Goal: Task Accomplishment & Management: Manage account settings

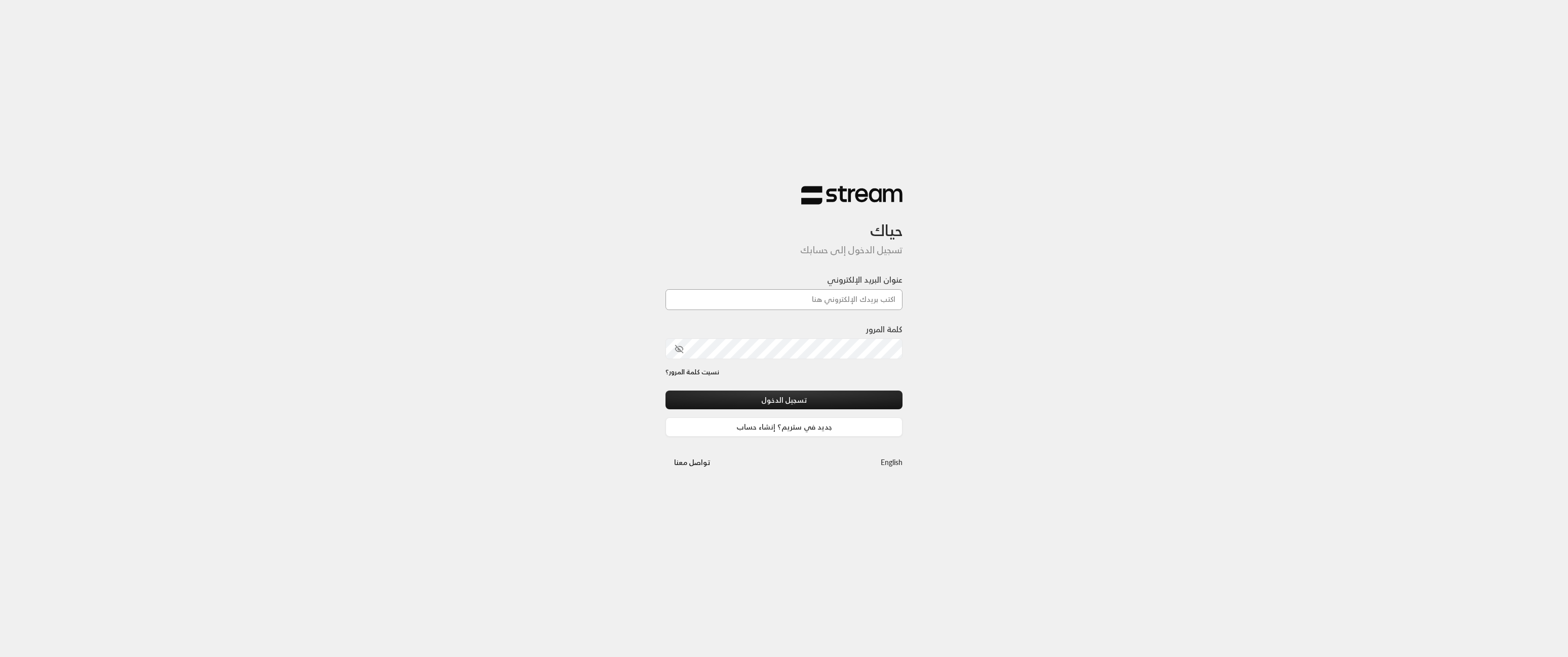
type input "[EMAIL_ADDRESS][DOMAIN_NAME]"
click at [766, 396] on button "تسجيل الدخول" at bounding box center [783, 400] width 237 height 19
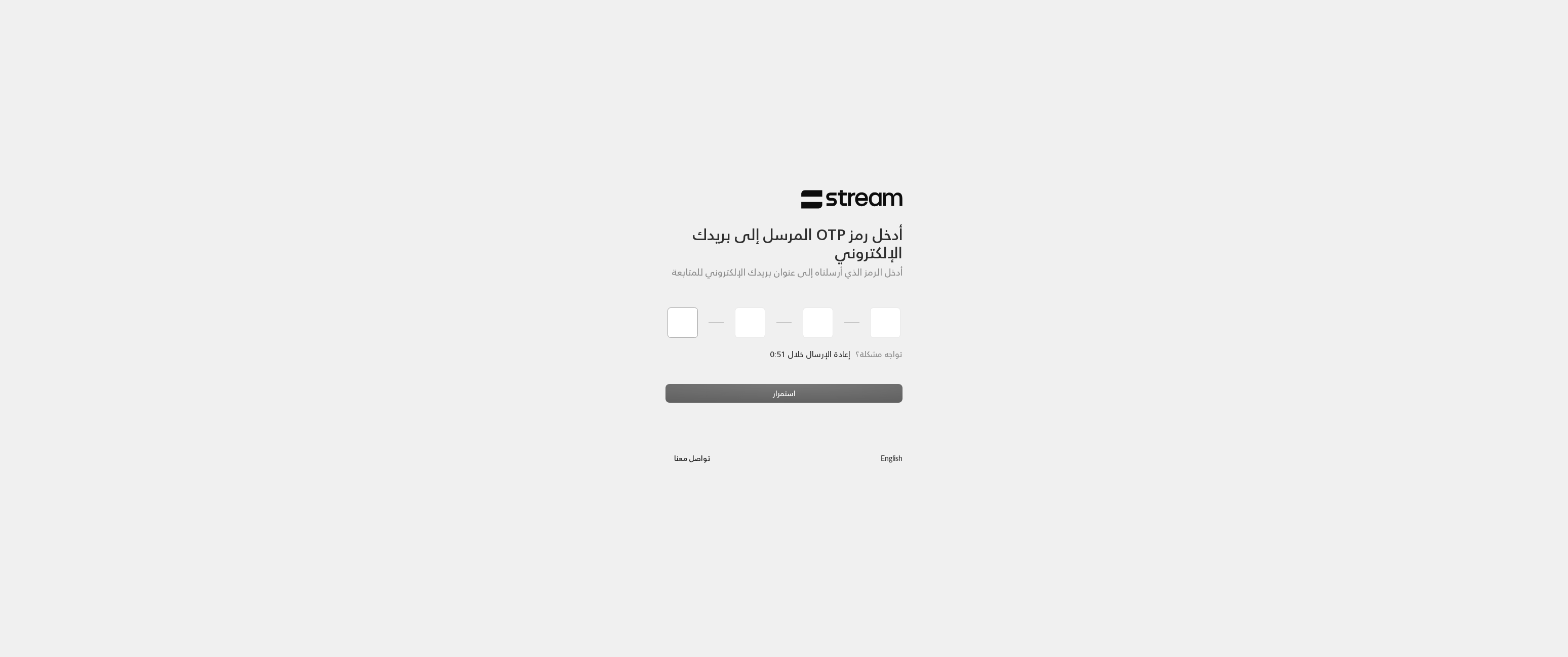
type input "8"
type input "9"
type input "7"
type input "0"
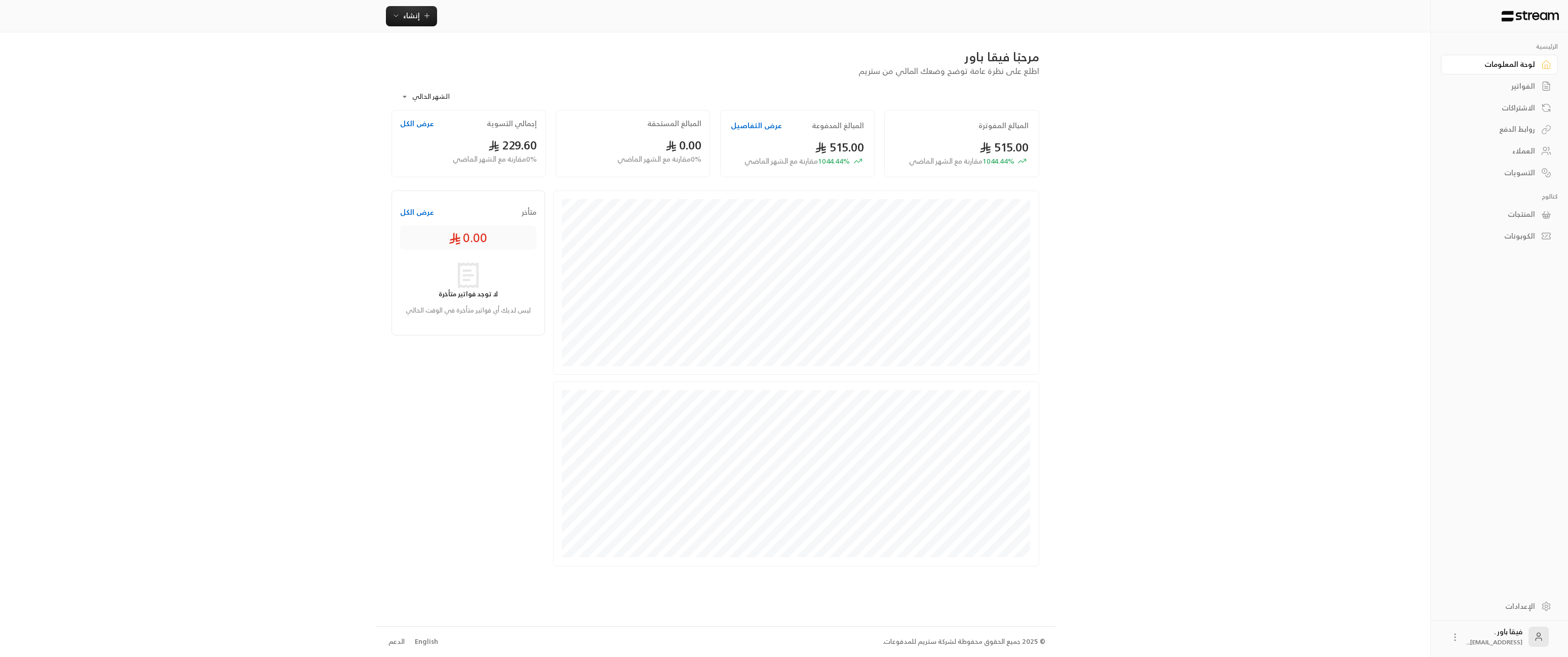
click at [1514, 153] on div "العملاء" at bounding box center [1494, 151] width 82 height 10
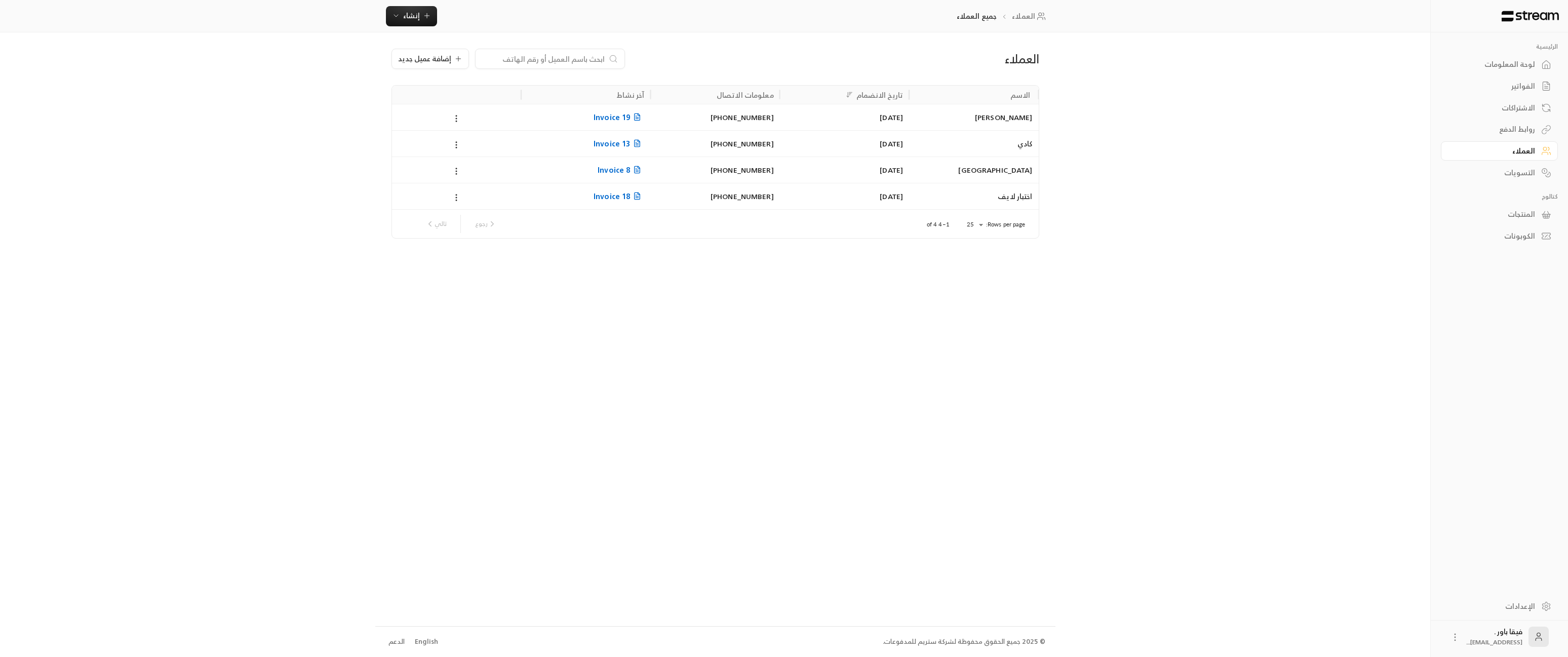
click at [942, 116] on div "[PERSON_NAME]" at bounding box center [973, 117] width 117 height 26
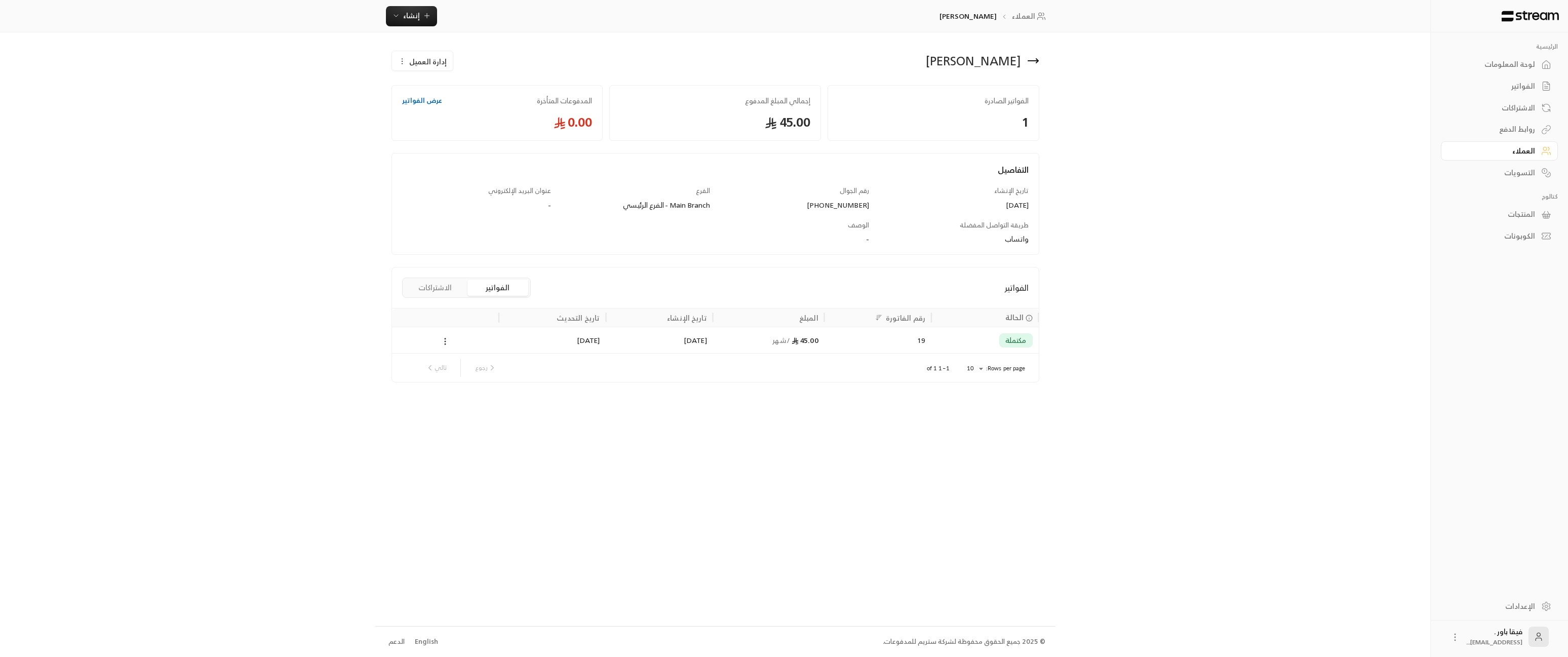
click at [1517, 111] on div "الاشتراكات" at bounding box center [1494, 108] width 82 height 10
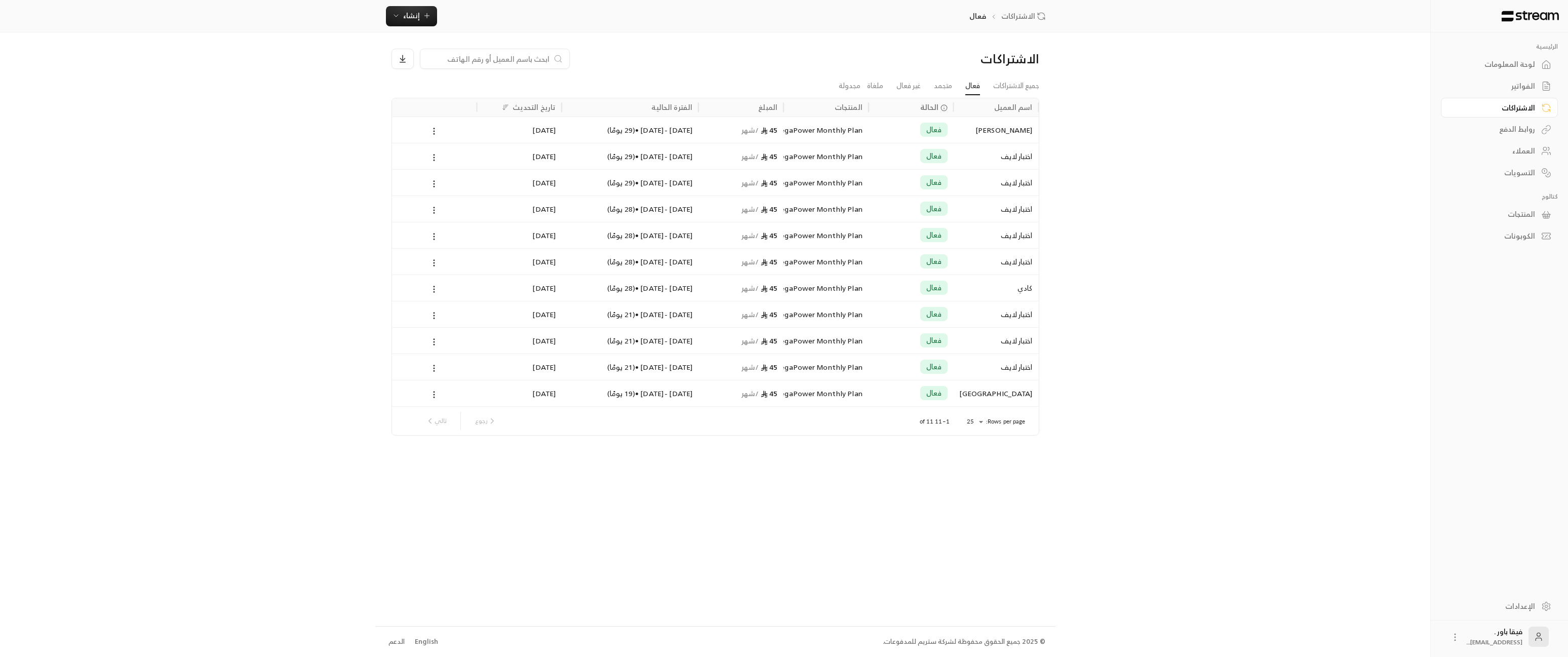
click at [463, 135] on div at bounding box center [435, 130] width 73 height 26
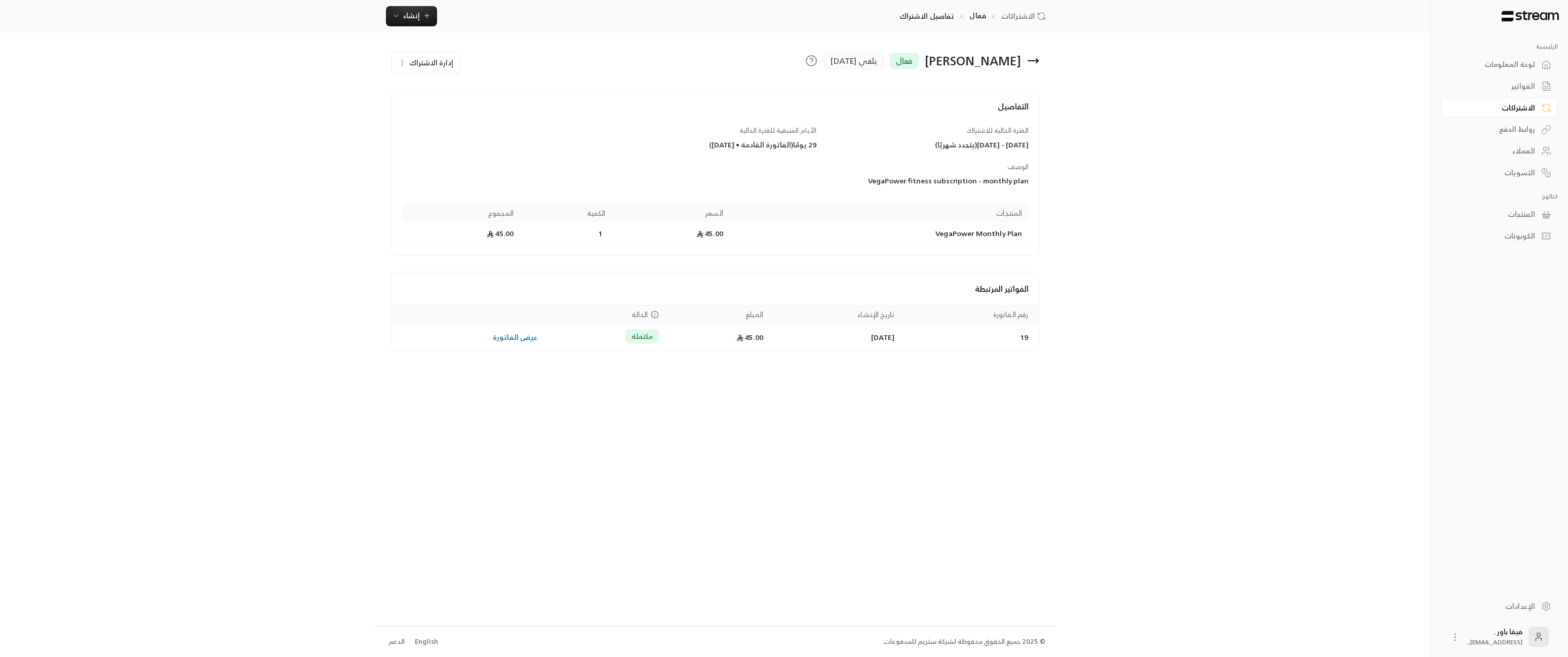
click at [402, 65] on icon "button" at bounding box center [402, 63] width 8 height 8
click at [715, 83] on div "[PERSON_NAME] فعال يلغي [DATE] إدارة الاشتراك تعديل الاشتراك تراجع عن إلغاء الا…" at bounding box center [715, 69] width 658 height 41
click at [1033, 67] on icon at bounding box center [1033, 61] width 12 height 12
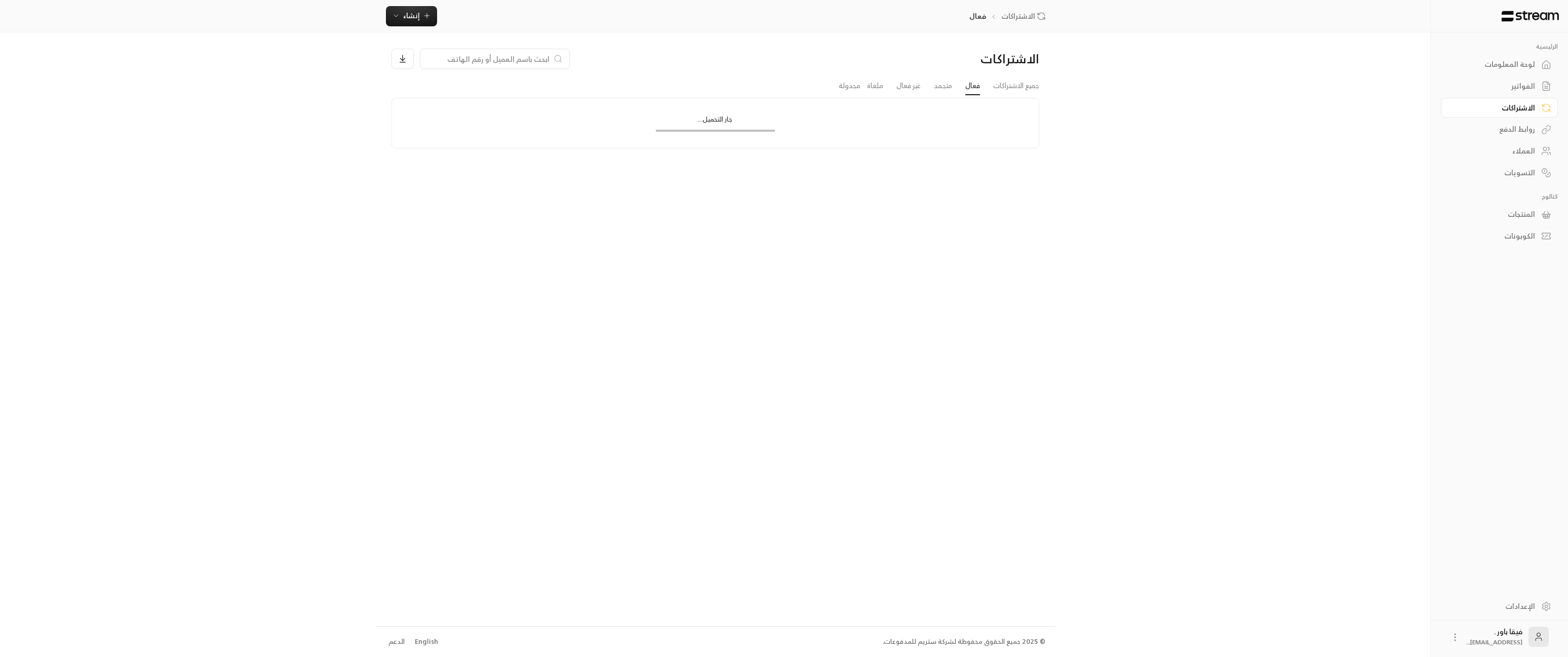
click at [1033, 61] on div "الاشتراكات" at bounding box center [962, 58] width 155 height 16
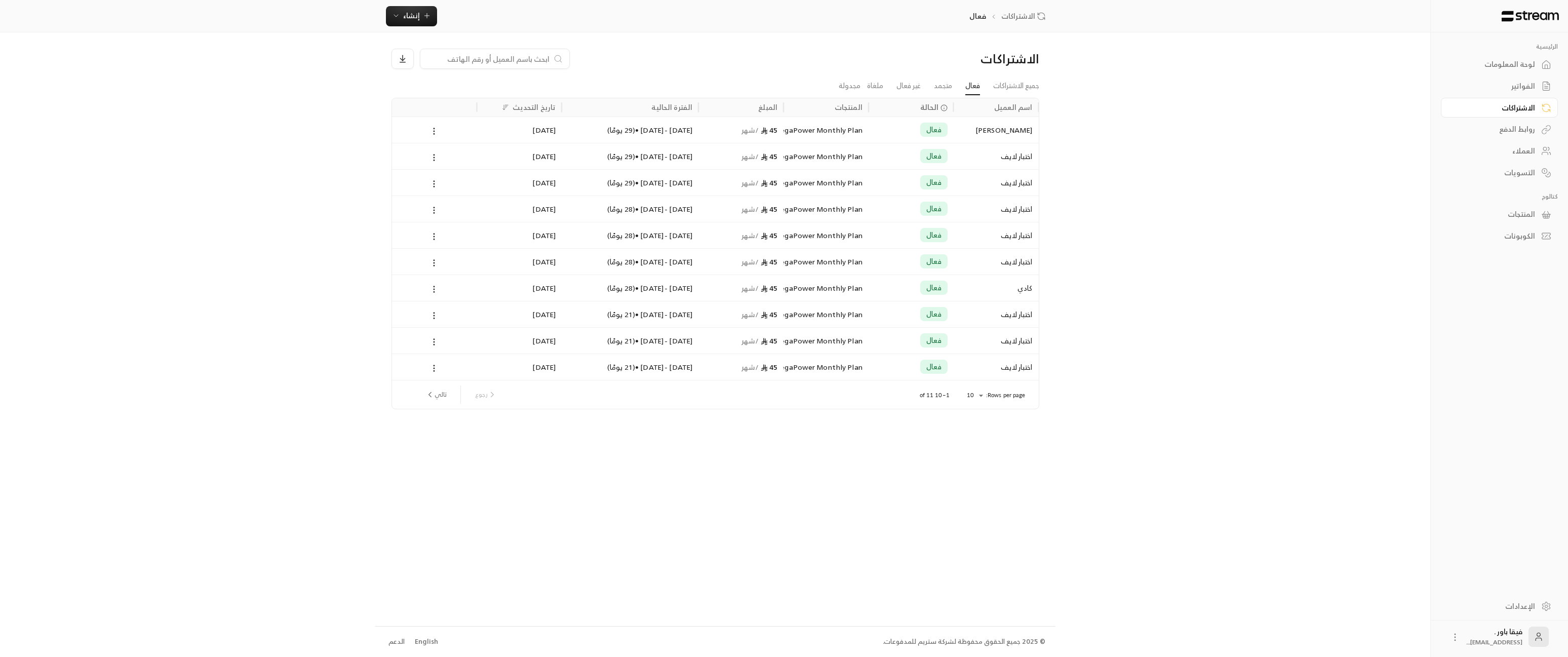
click at [1001, 152] on div "اختبار لايف" at bounding box center [996, 156] width 73 height 26
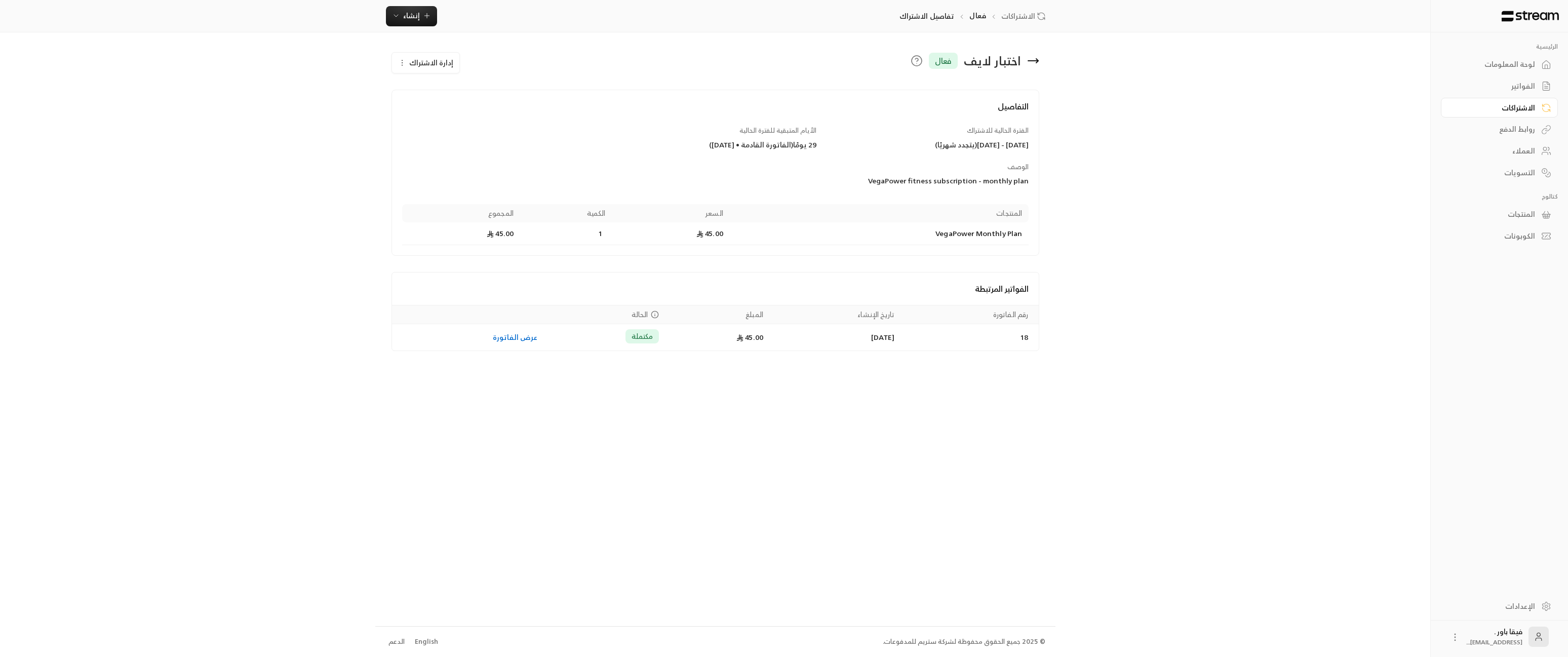
click at [1035, 59] on icon at bounding box center [1033, 61] width 12 height 12
